Goal: Navigation & Orientation: Find specific page/section

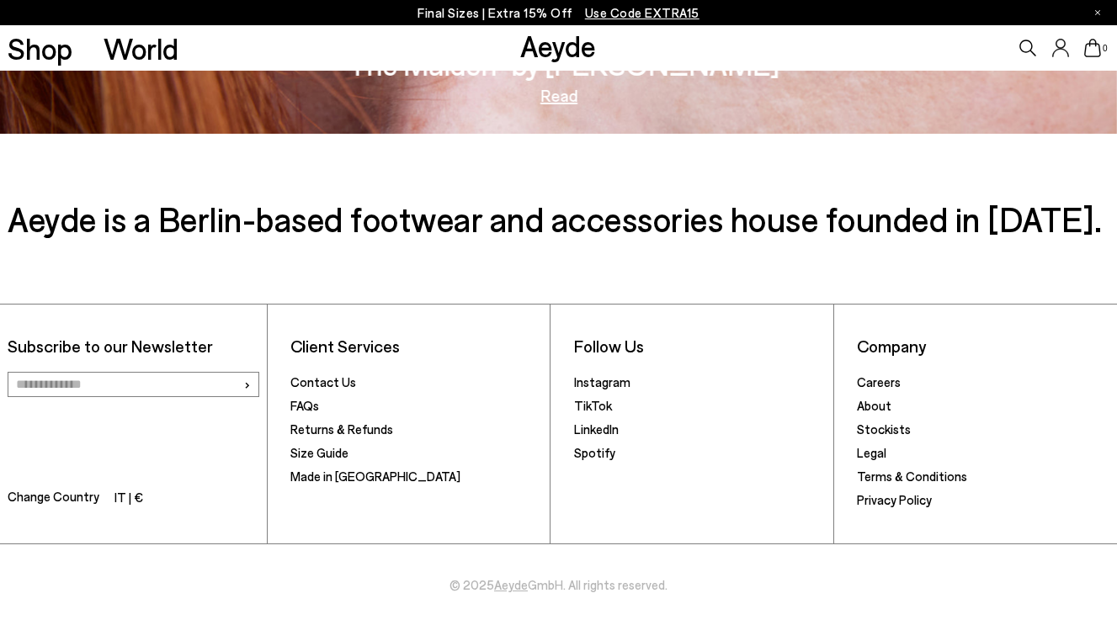
scroll to position [2670, 0]
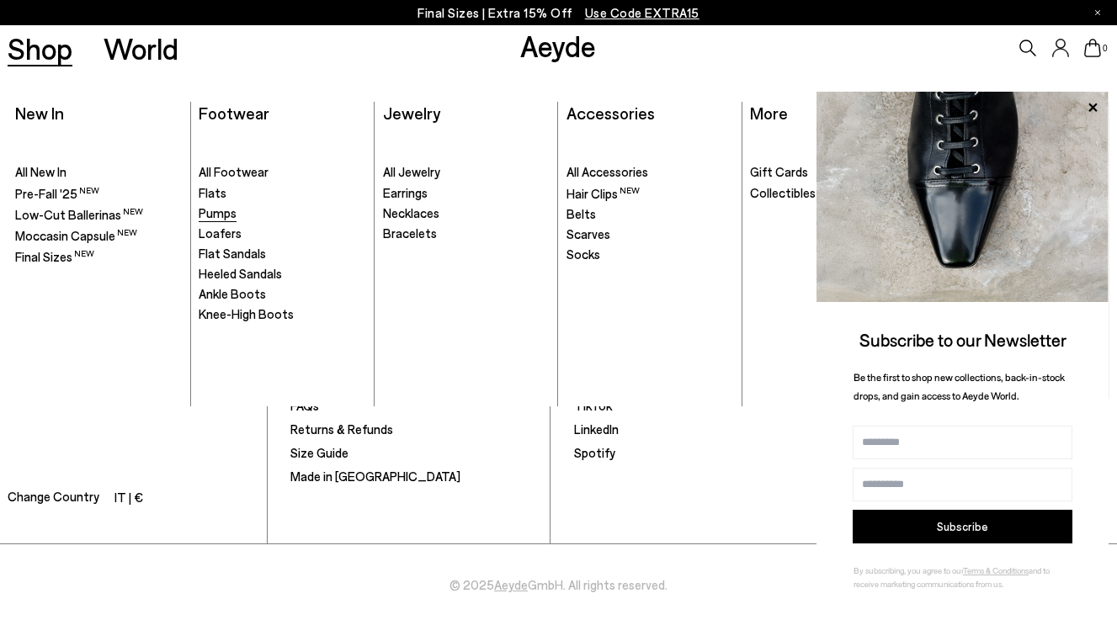
click at [224, 210] on span "Pumps" at bounding box center [218, 212] width 38 height 15
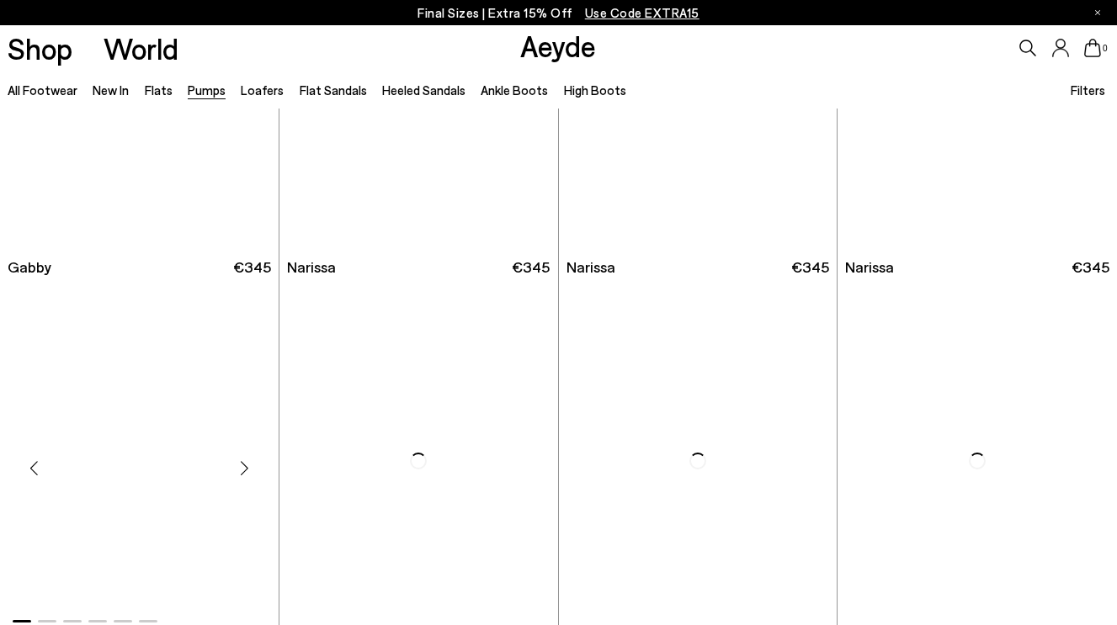
scroll to position [2457, 0]
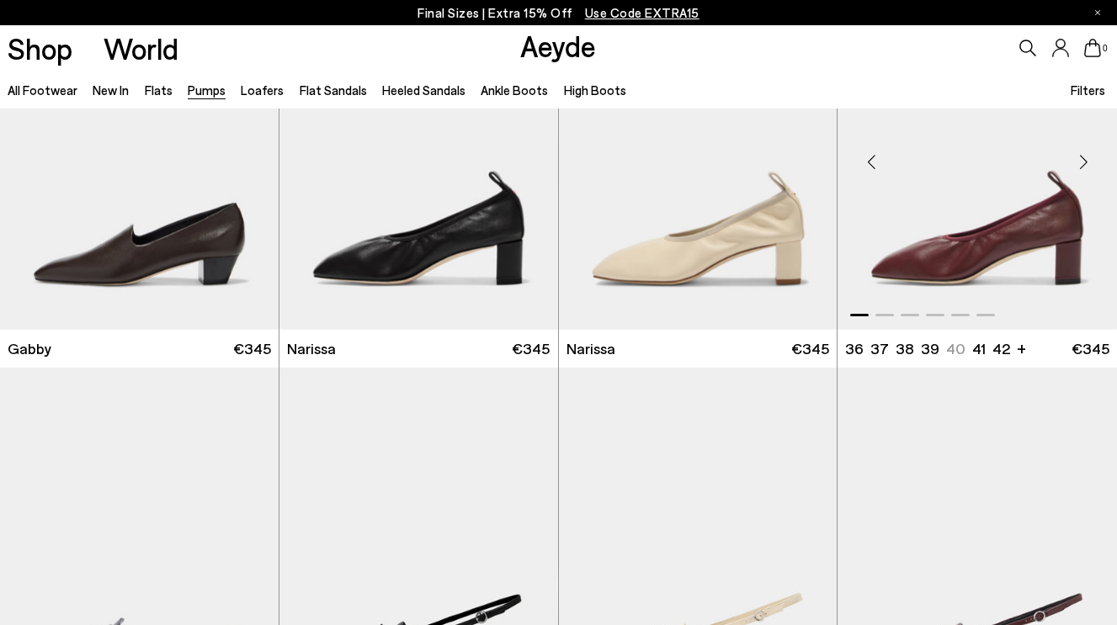
click at [913, 260] on img "1 / 6" at bounding box center [976, 155] width 279 height 350
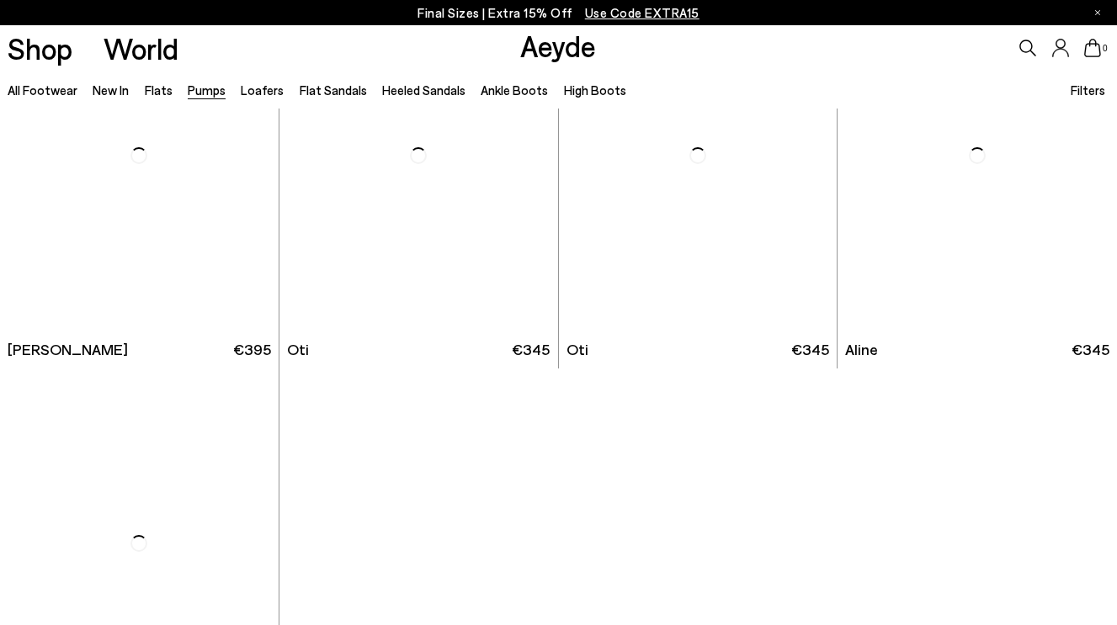
scroll to position [6110, 0]
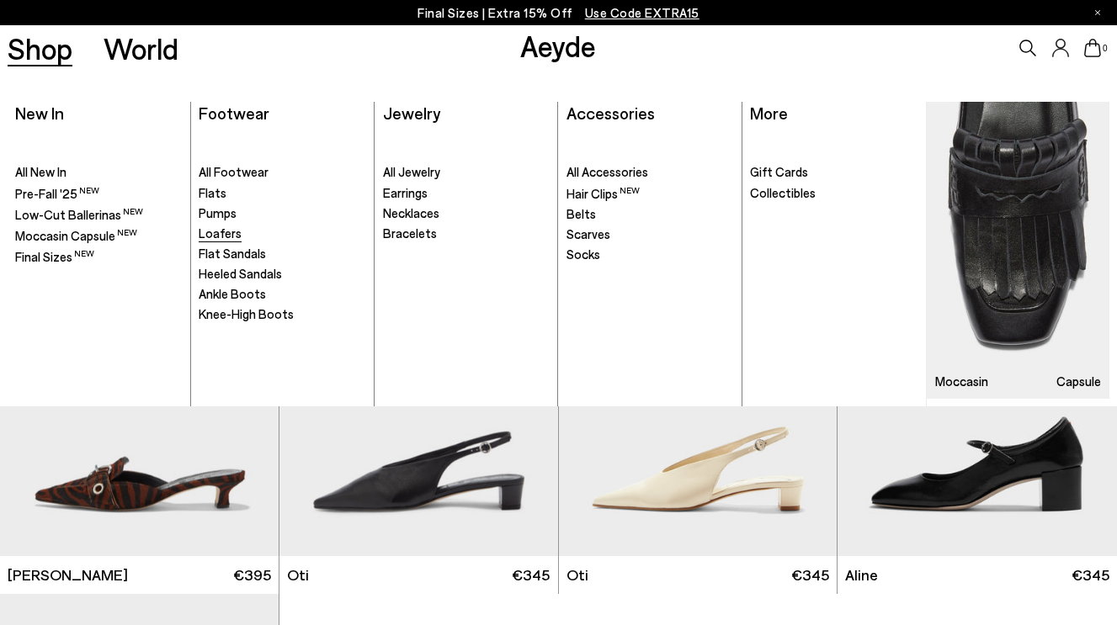
click at [225, 228] on span "Loafers" at bounding box center [220, 233] width 43 height 15
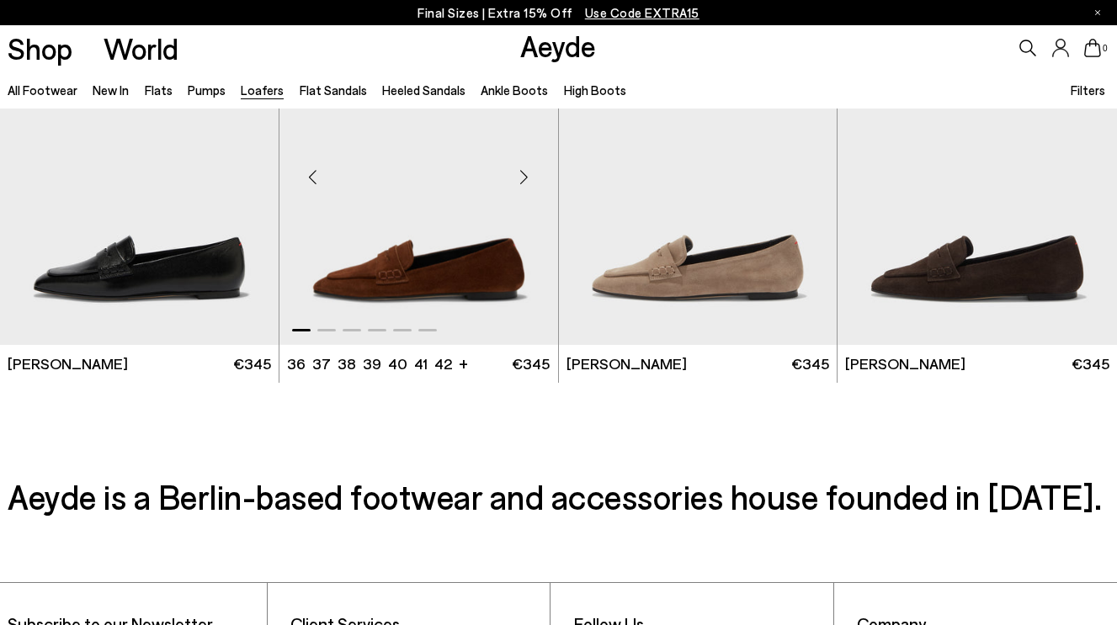
scroll to position [3016, 0]
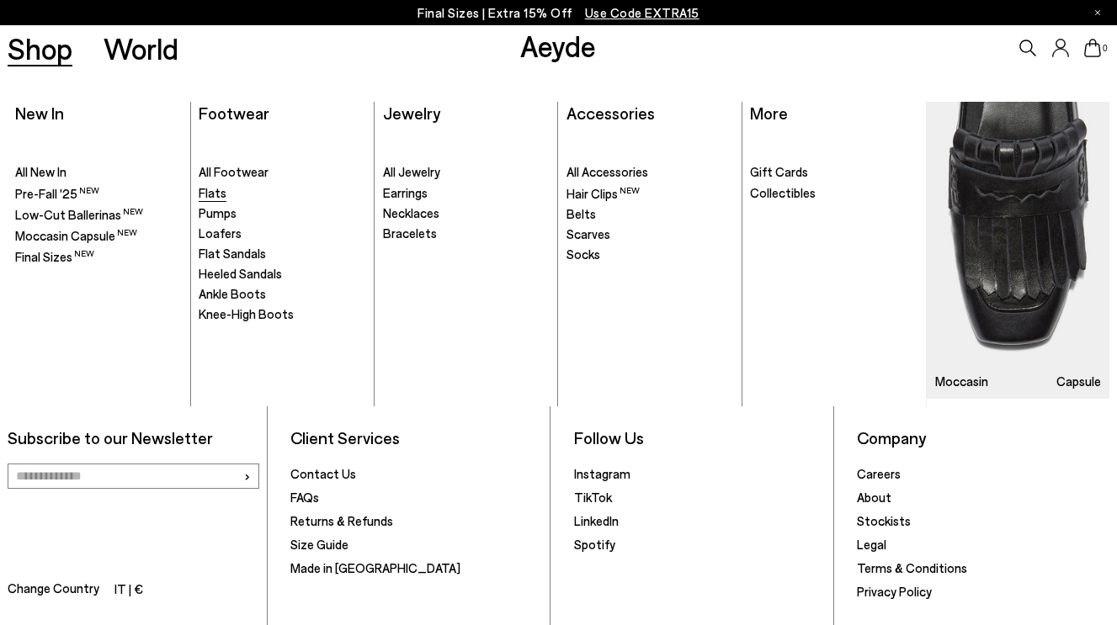
click at [210, 191] on span "Flats" at bounding box center [213, 192] width 28 height 15
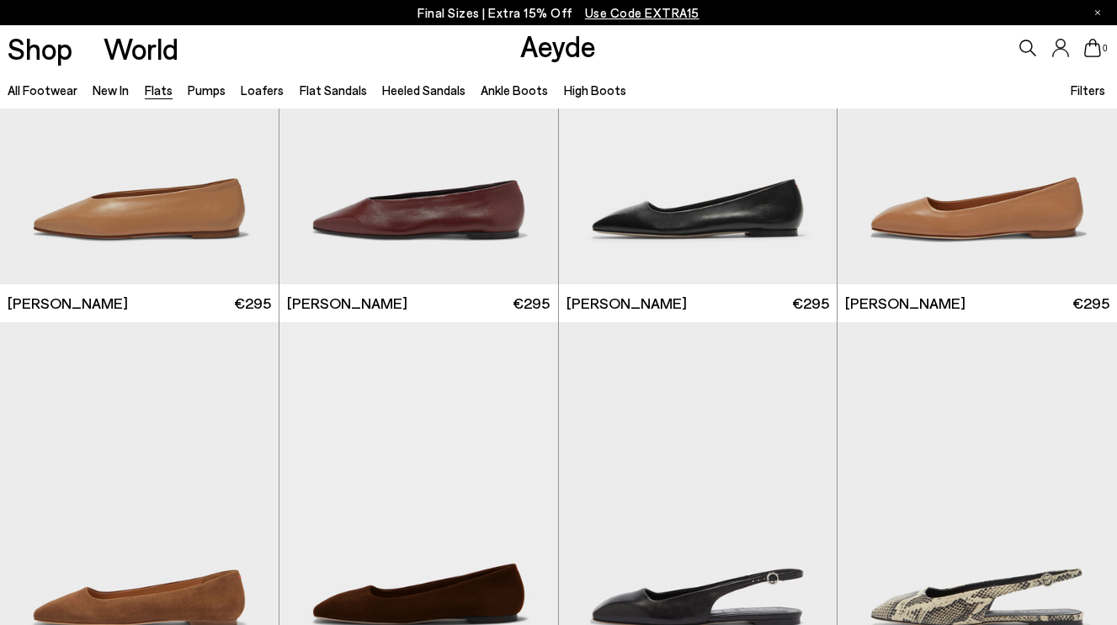
scroll to position [4831, 0]
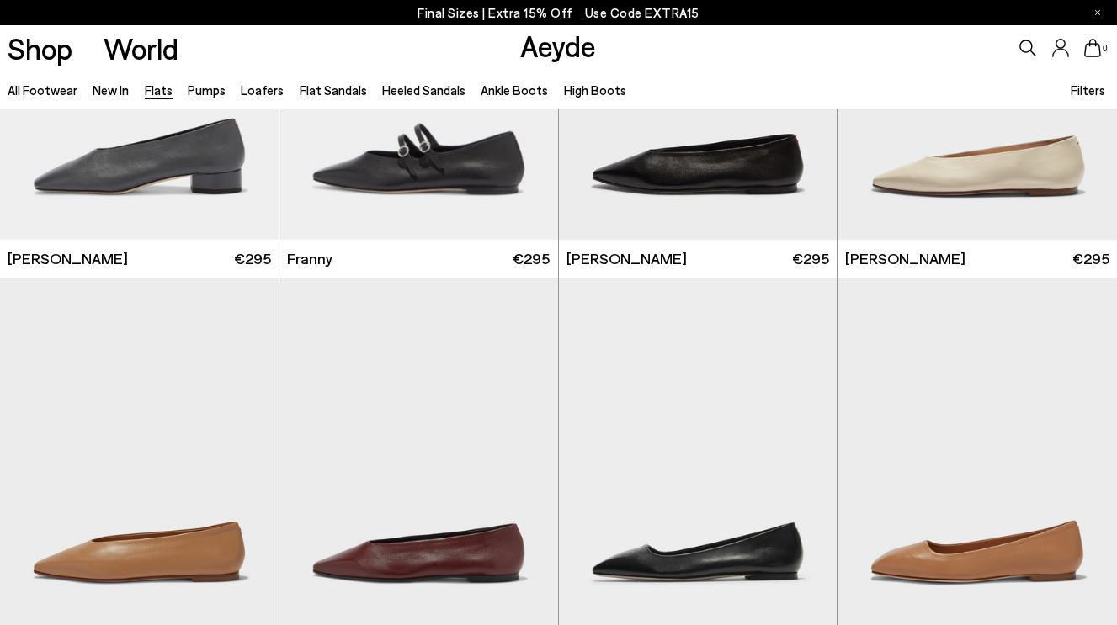
scroll to position [4420, 0]
